Goal: Transaction & Acquisition: Purchase product/service

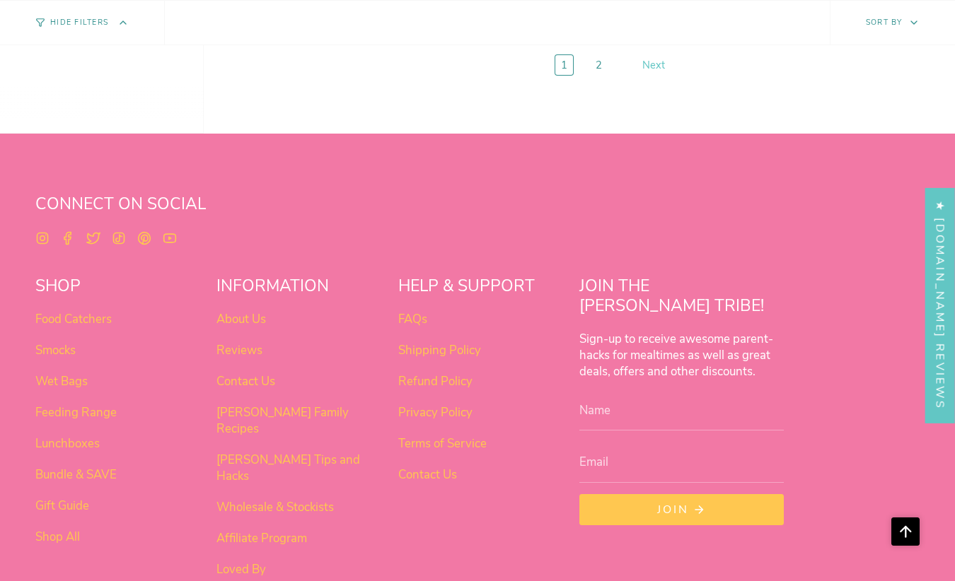
scroll to position [5336, 0]
